Goal: Task Accomplishment & Management: Use online tool/utility

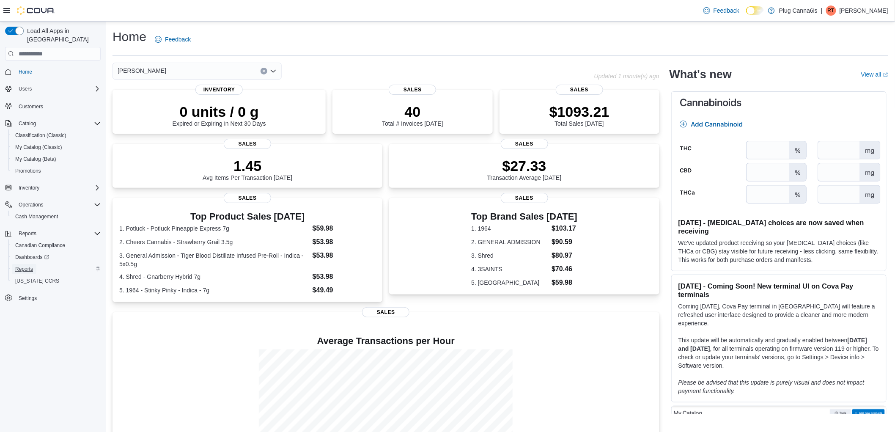
click at [19, 265] on span "Reports" at bounding box center [24, 268] width 18 height 7
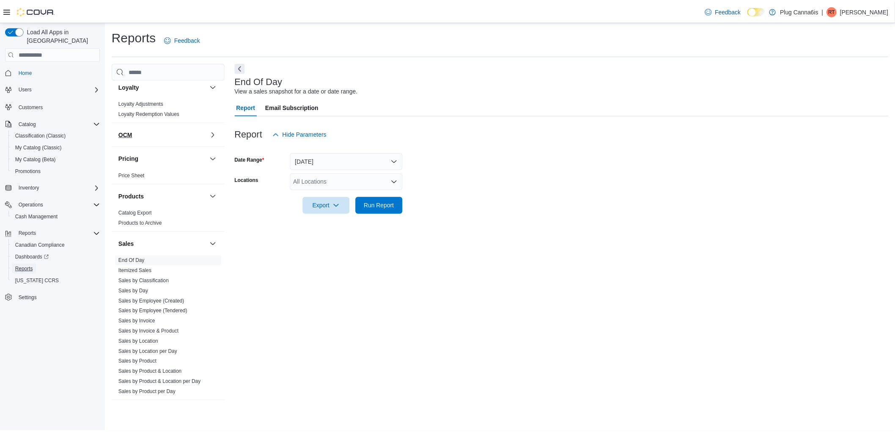
scroll to position [478, 0]
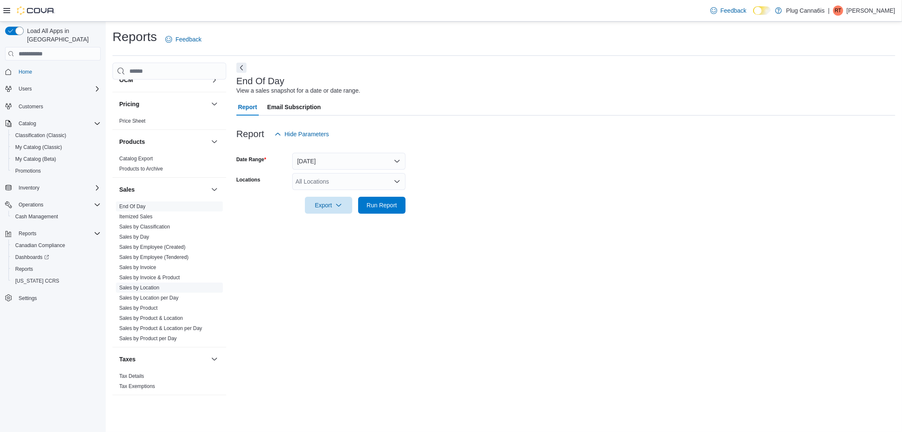
click at [137, 287] on link "Sales by Location" at bounding box center [139, 288] width 40 height 6
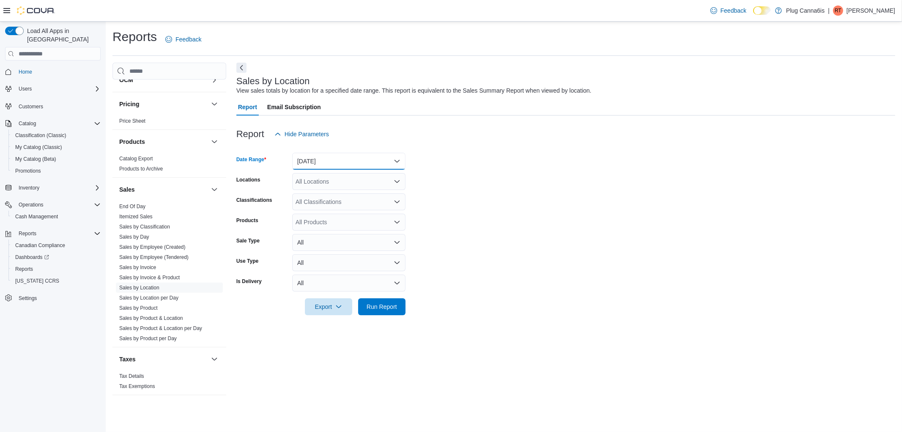
click at [323, 156] on button "[DATE]" at bounding box center [348, 161] width 113 height 17
click at [318, 196] on span "[DATE]" at bounding box center [354, 195] width 96 height 10
click at [576, 201] on form "Date Range [DATE] Locations All Locations Classifications All Classifications P…" at bounding box center [565, 228] width 659 height 172
click at [387, 305] on span "Run Report" at bounding box center [382, 306] width 30 height 8
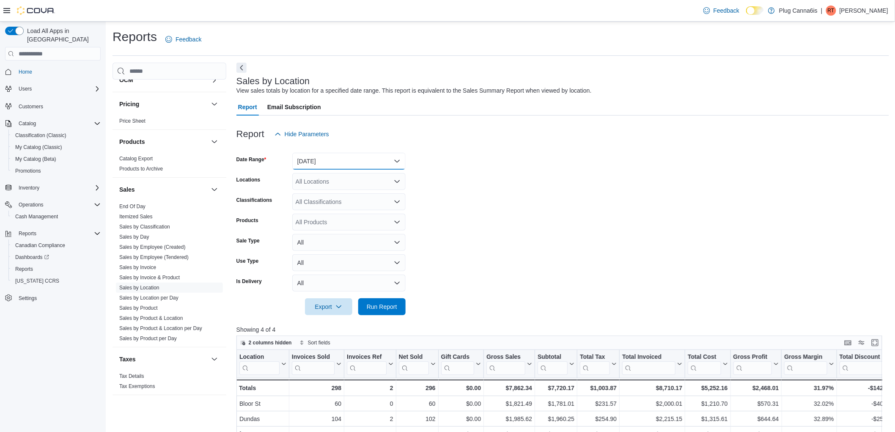
click at [326, 163] on button "[DATE]" at bounding box center [348, 161] width 113 height 17
click at [324, 211] on span "[DATE]" at bounding box center [354, 212] width 96 height 10
click at [391, 304] on span "Run Report" at bounding box center [382, 306] width 30 height 8
click at [334, 159] on button "[DATE]" at bounding box center [348, 161] width 113 height 17
click at [312, 192] on span "[DATE]" at bounding box center [354, 195] width 96 height 10
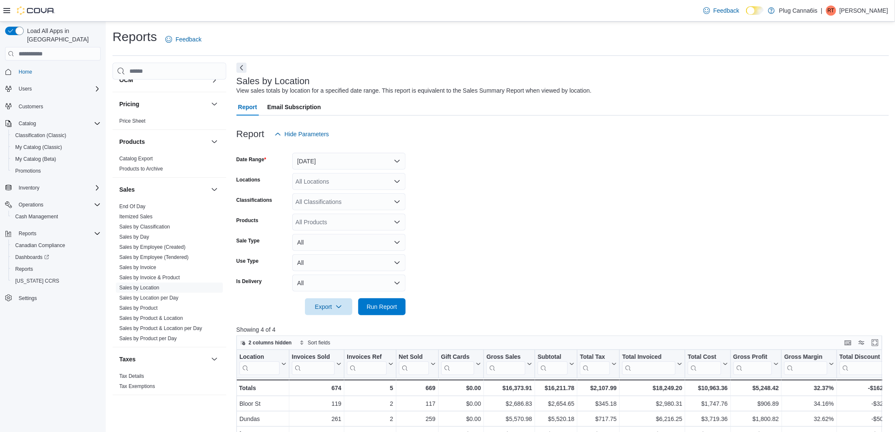
drag, startPoint x: 516, startPoint y: 196, endPoint x: 447, endPoint y: 312, distance: 134.6
click at [515, 198] on form "Date Range [DATE] Locations All Locations Classifications All Classifications P…" at bounding box center [562, 228] width 652 height 172
click at [394, 312] on span "Run Report" at bounding box center [381, 306] width 37 height 17
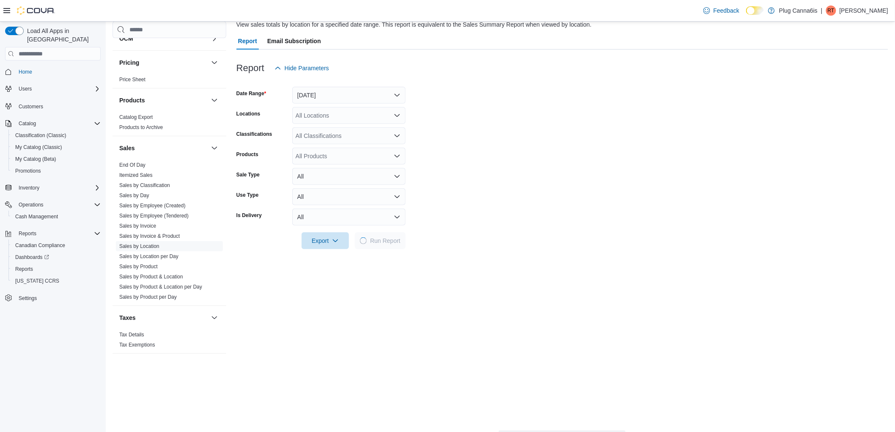
scroll to position [141, 0]
